Goal: Information Seeking & Learning: Learn about a topic

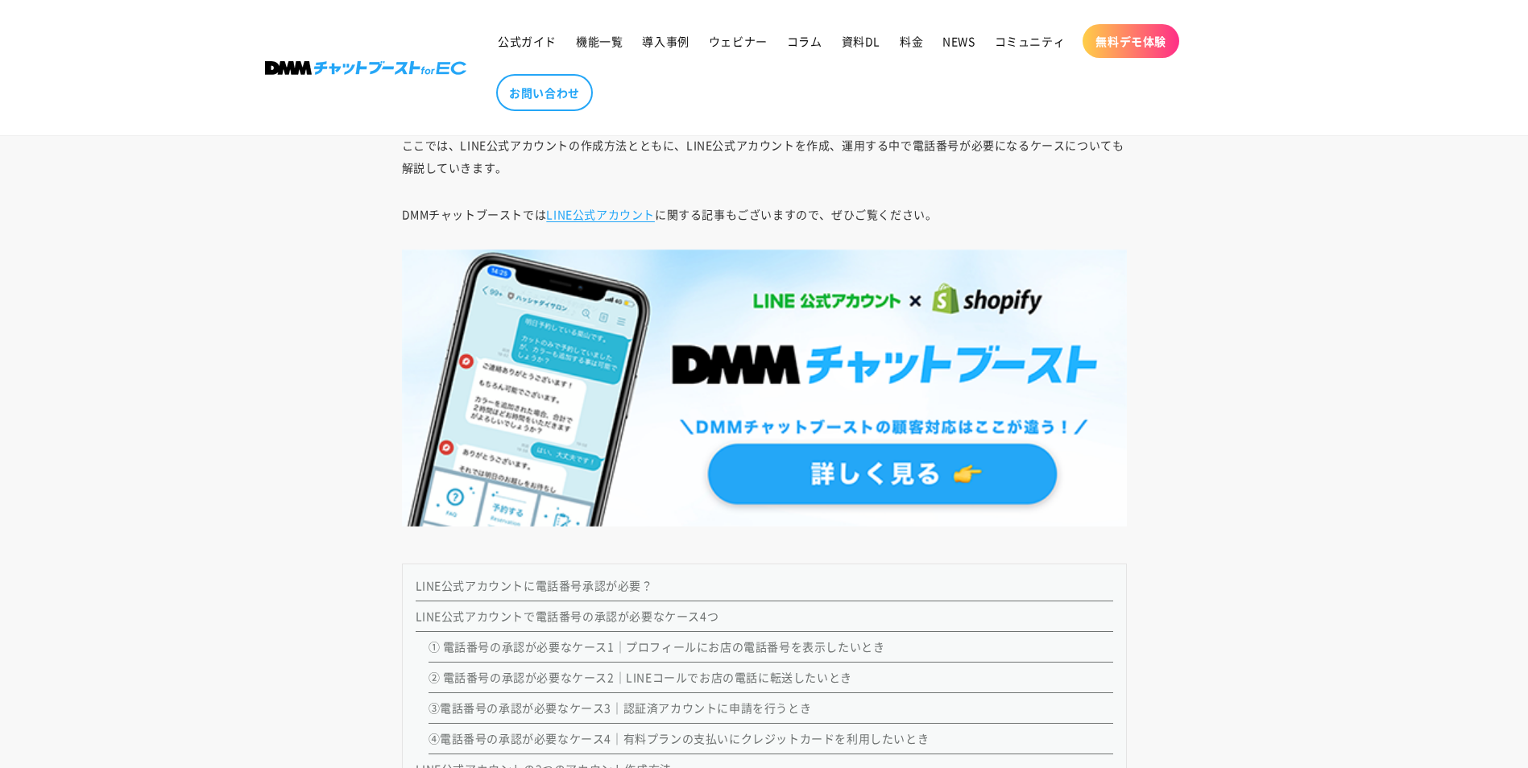
scroll to position [1178, 0]
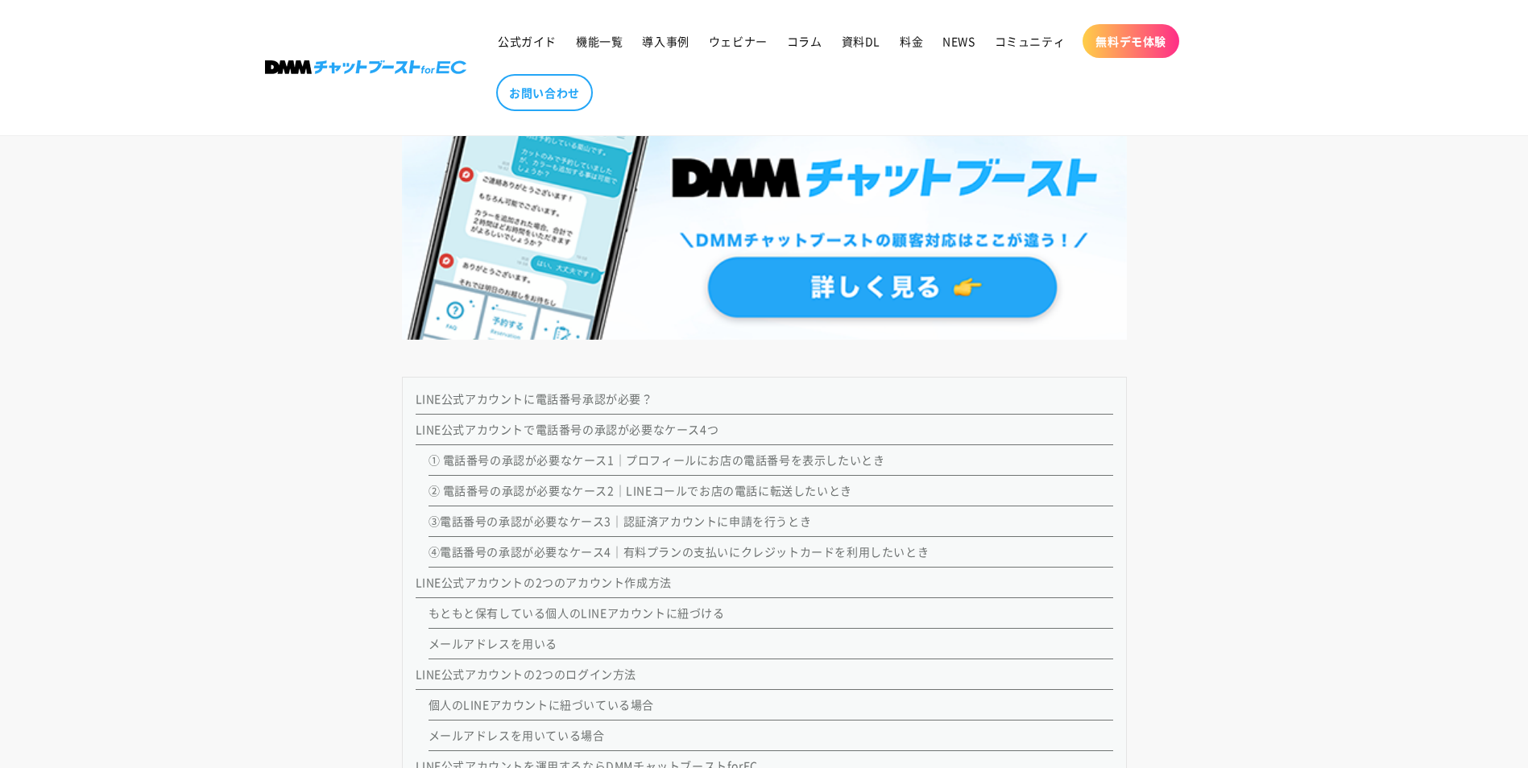
click at [656, 415] on li "LINE公式アカウントで電話番号の承認が必要なケース4つ ① 電話番号の承認が必要なケース1｜プロフィールにお店の電話番号を表示したいとき ② 電話番号の承認…" at bounding box center [764, 491] width 697 height 153
click at [654, 421] on link "LINE公式アカウントで電話番号の承認が必要なケース4つ" at bounding box center [568, 429] width 304 height 16
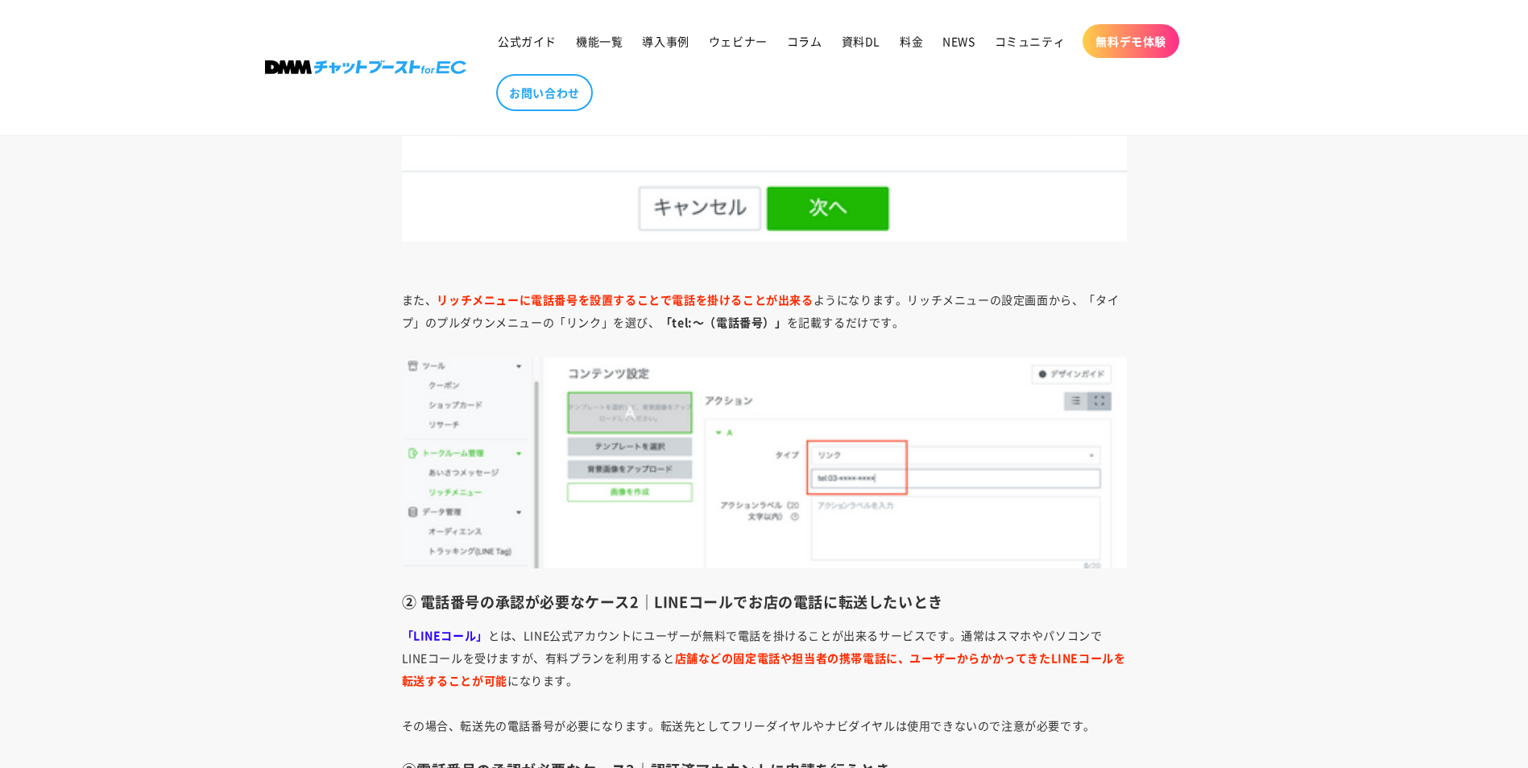
scroll to position [2967, 0]
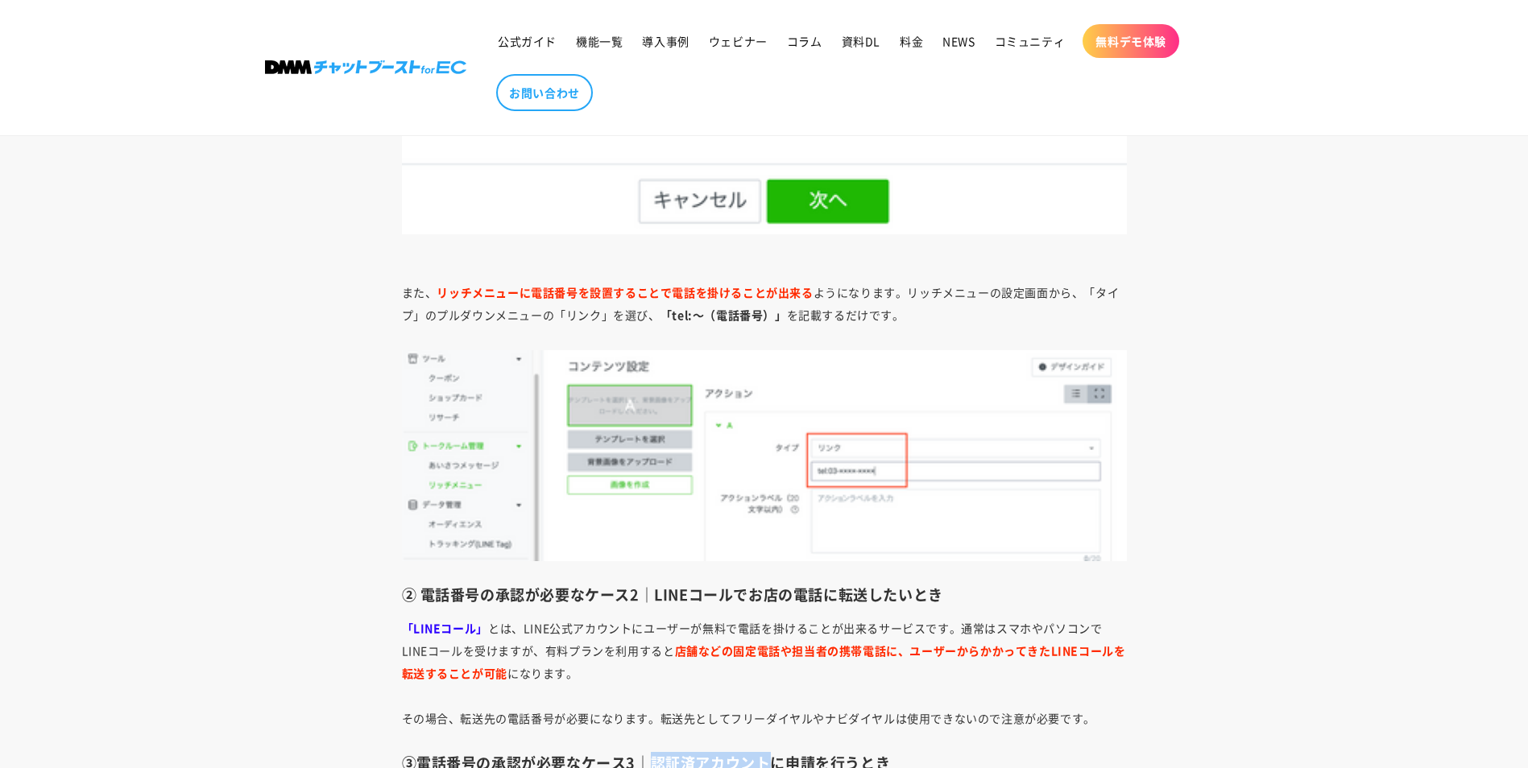
drag, startPoint x: 647, startPoint y: 722, endPoint x: 772, endPoint y: 726, distance: 124.9
click at [772, 754] on h3 "③電話番号の承認が必要なケース3｜認証済アカウントに申請を行うとき" at bounding box center [764, 763] width 725 height 19
copy h3 "認証済アカウント"
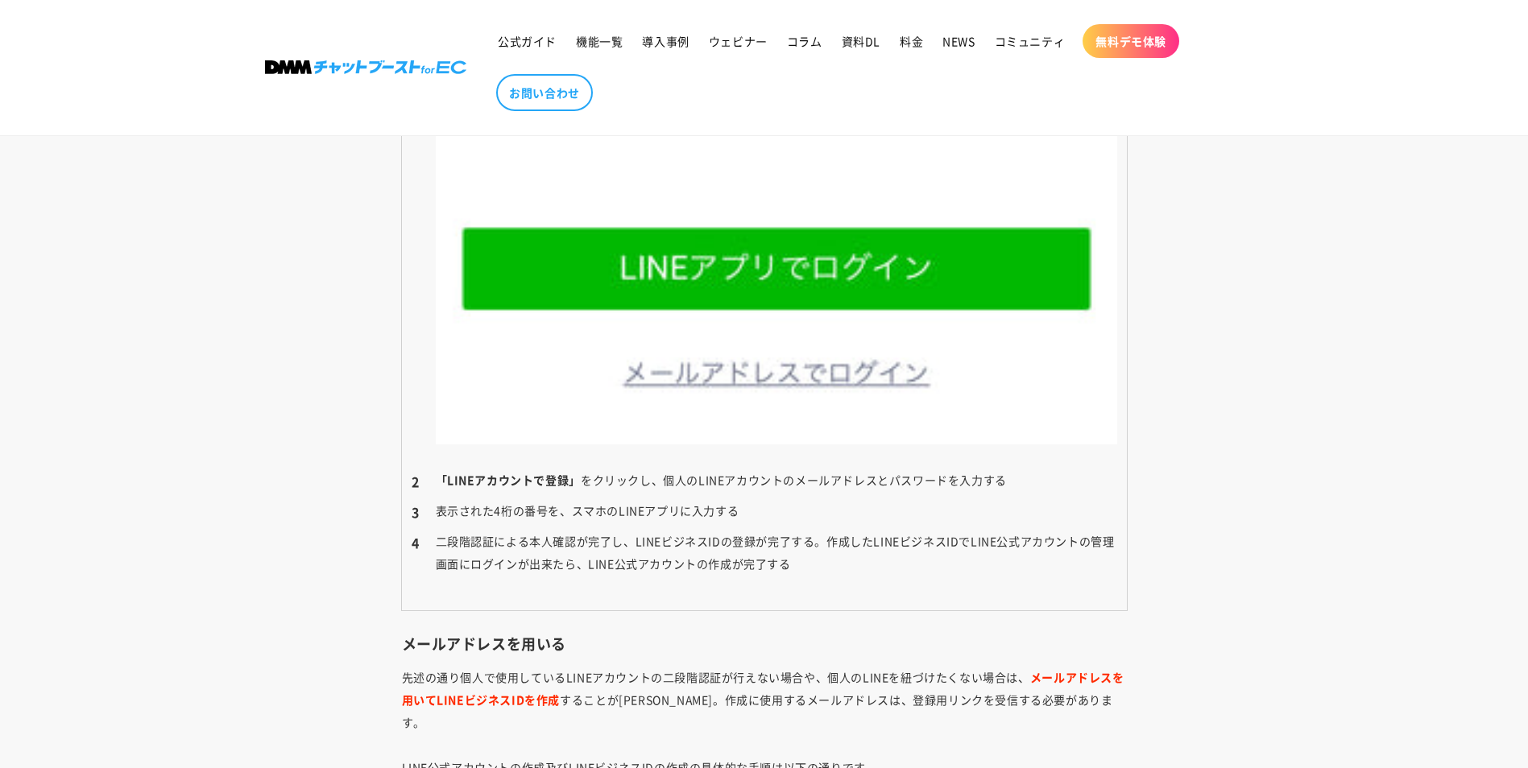
scroll to position [5624, 0]
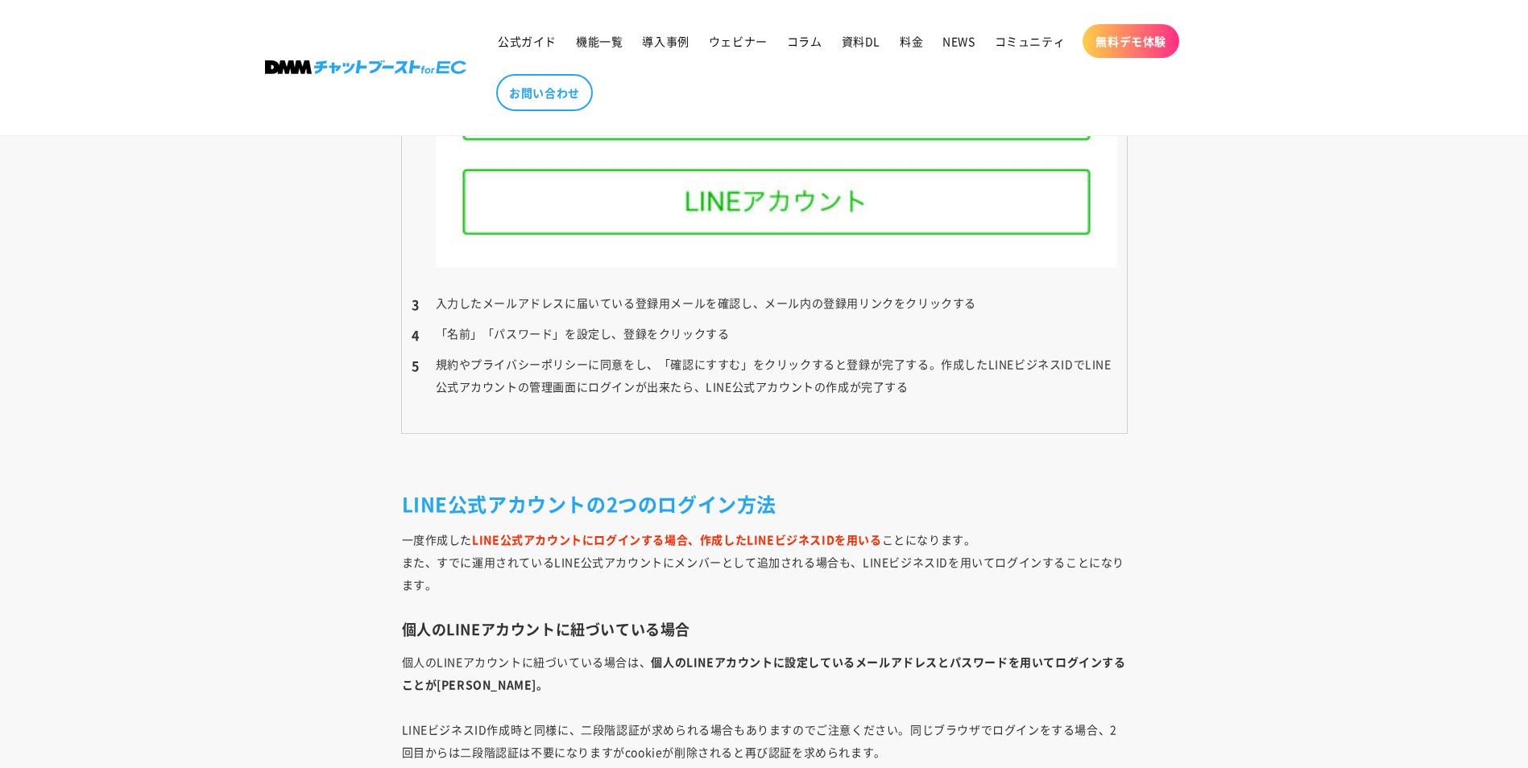
scroll to position [6591, 0]
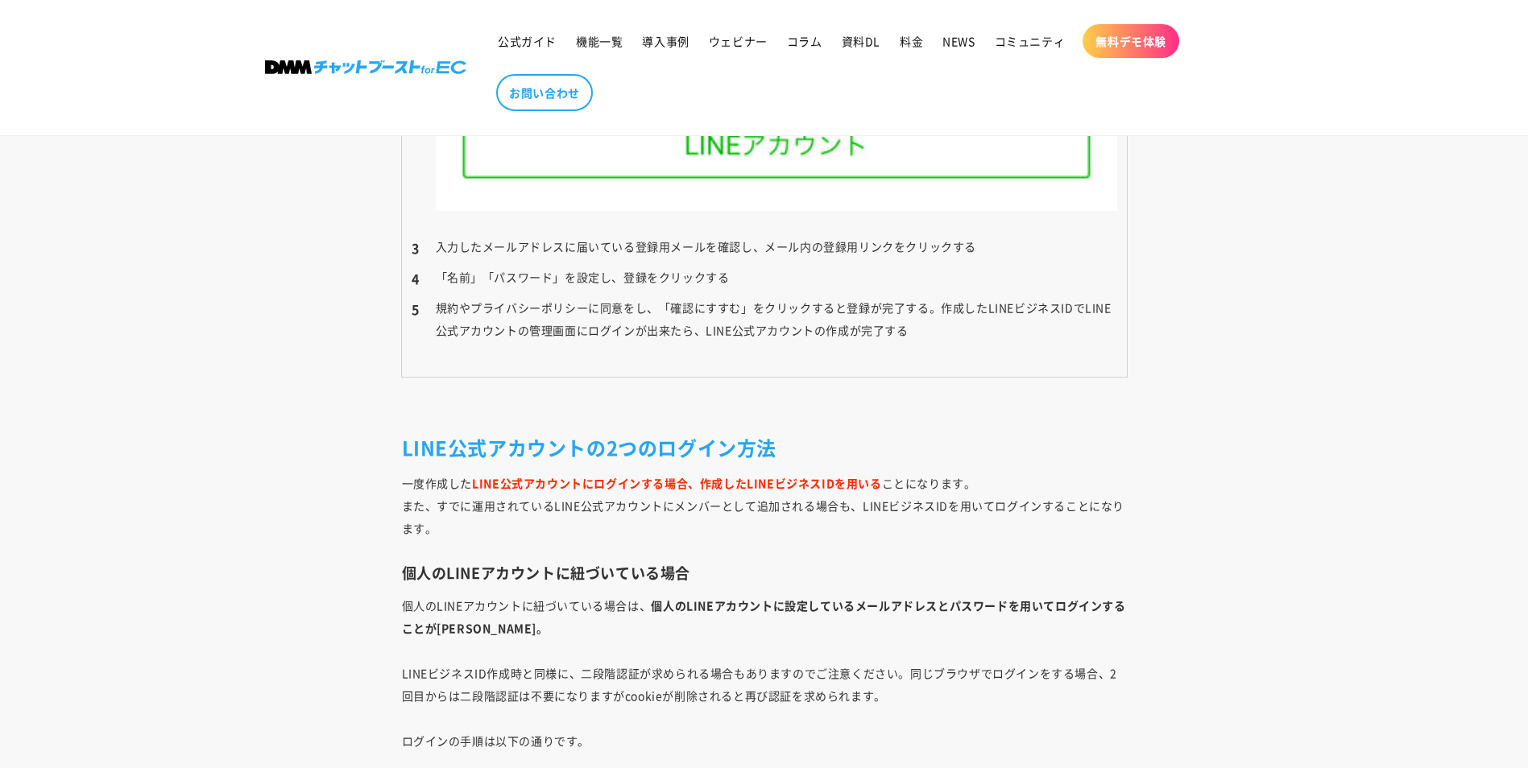
scroll to position [1178, 0]
